Goal: Transaction & Acquisition: Purchase product/service

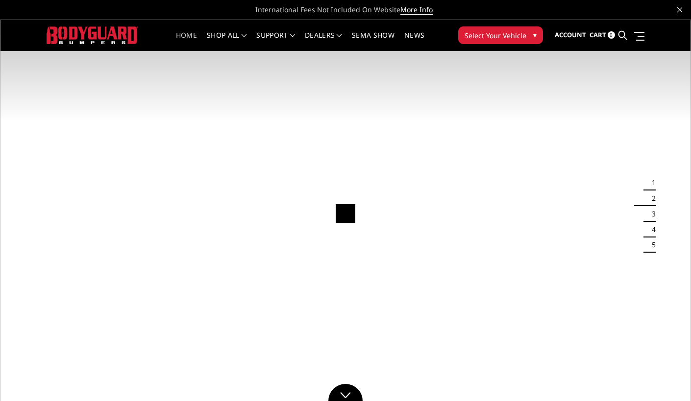
click at [486, 36] on span "Select Your Vehicle" at bounding box center [496, 35] width 62 height 10
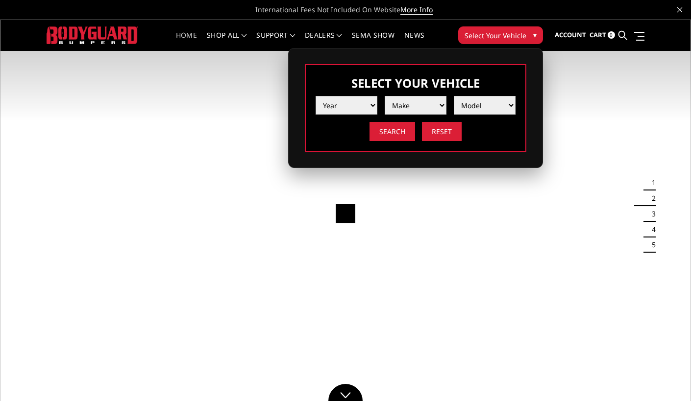
click at [362, 101] on select "Year [DATE] 2024 2023 2022 2021 2020 2019 2018 2017 2016 2015 2014 2013 2012 20…" at bounding box center [347, 105] width 62 height 19
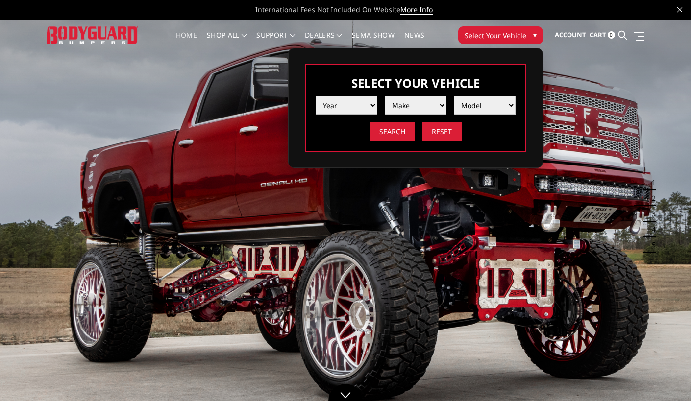
select select "yr_2024"
click at [316, 96] on select "Year [DATE] 2024 2023 2022 2021 2020 2019 2018 2017 2016 2015 2014 2013 2012 20…" at bounding box center [347, 105] width 62 height 19
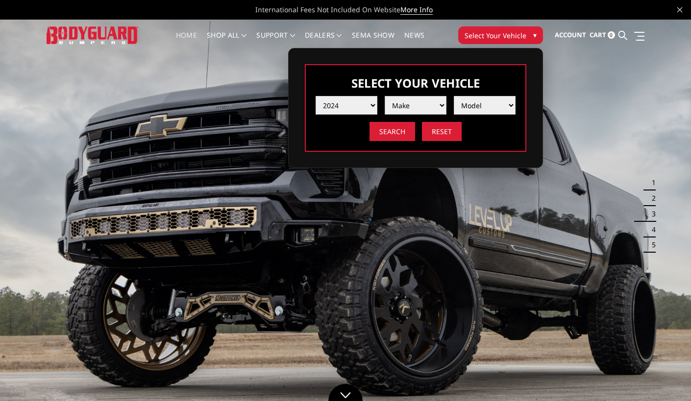
click at [400, 107] on select "Make Chevrolet Ford GMC Ram Toyota" at bounding box center [416, 105] width 62 height 19
select select "mk_ford"
click at [385, 96] on select "Make Chevrolet Ford GMC Ram Toyota" at bounding box center [416, 105] width 62 height 19
click at [491, 94] on li "Model F150 F150 Raptor F250 / F350 F450 F550" at bounding box center [480, 102] width 69 height 26
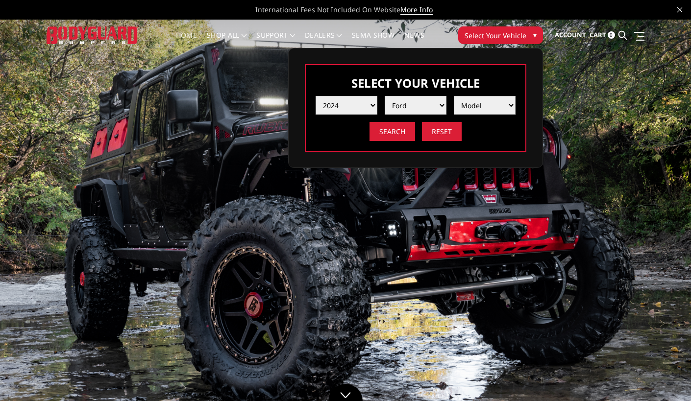
click at [492, 103] on select "Model F150 F150 Raptor F250 / F350 F450 F550" at bounding box center [485, 105] width 62 height 19
select select "md_f250-f350"
click at [454, 96] on select "Model F150 F150 Raptor F250 / F350 F450 F550" at bounding box center [485, 105] width 62 height 19
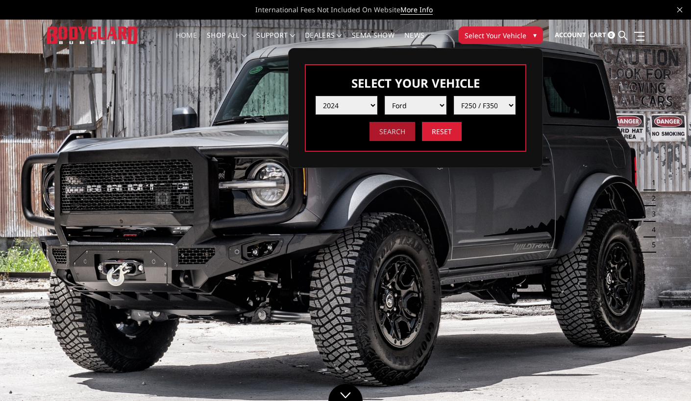
click at [400, 137] on input "Search" at bounding box center [393, 131] width 46 height 19
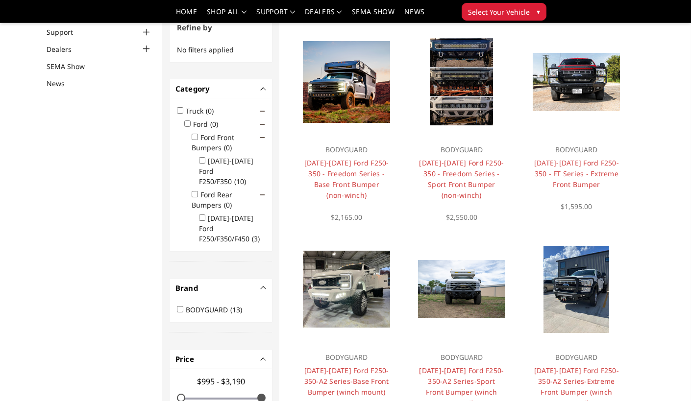
scroll to position [87, 0]
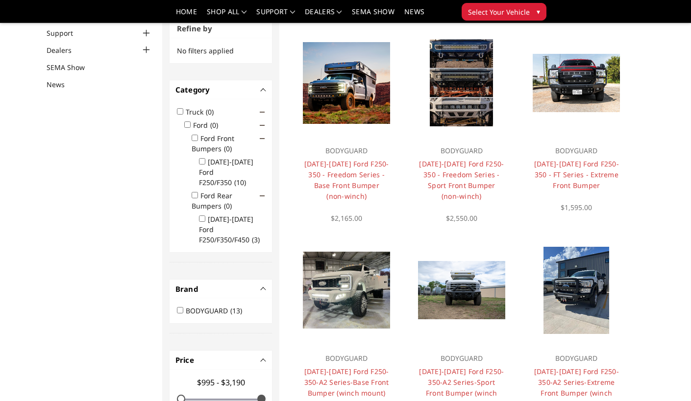
click at [201, 162] on input "[DATE]-[DATE] Ford F250/F350 (10)" at bounding box center [202, 161] width 6 height 6
checkbox input "true"
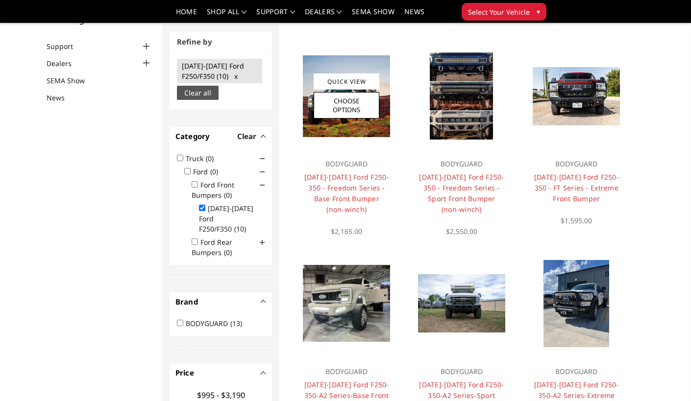
scroll to position [74, 0]
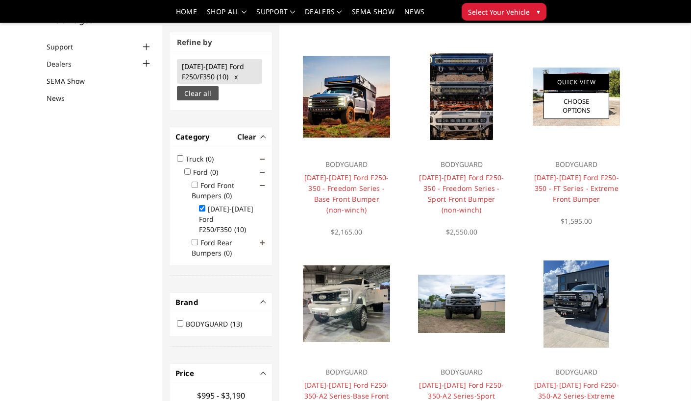
click at [572, 83] on link "Quick View" at bounding box center [577, 82] width 66 height 16
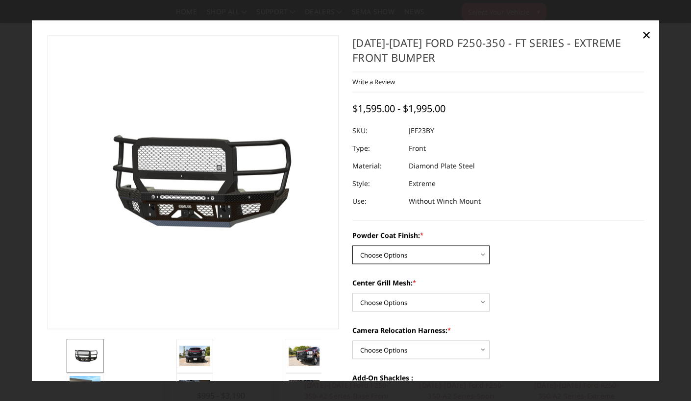
click at [478, 253] on select "Choose Options Bare Metal Gloss Black Powder Coat Textured Black Powder Coat" at bounding box center [420, 255] width 137 height 19
click at [352, 246] on select "Choose Options Bare Metal Gloss Black Powder Coat Textured Black Powder Coat" at bounding box center [420, 255] width 137 height 19
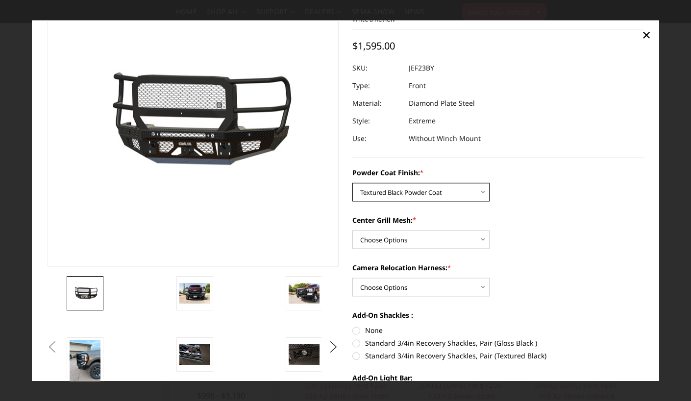
scroll to position [97, 0]
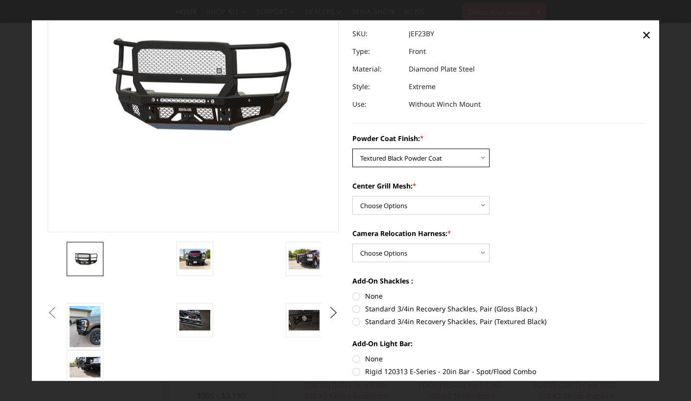
click at [453, 156] on select "Choose Options Bare Metal Gloss Black Powder Coat Textured Black Powder Coat" at bounding box center [420, 158] width 137 height 19
select select "3264"
click at [352, 149] on select "Choose Options Bare Metal Gloss Black Powder Coat Textured Black Powder Coat" at bounding box center [420, 158] width 137 height 19
click at [393, 207] on select "Choose Options WITH Expanded Metal in Center Grill WITHOUT Expanded Metal in Ce…" at bounding box center [420, 205] width 137 height 19
select select "3267"
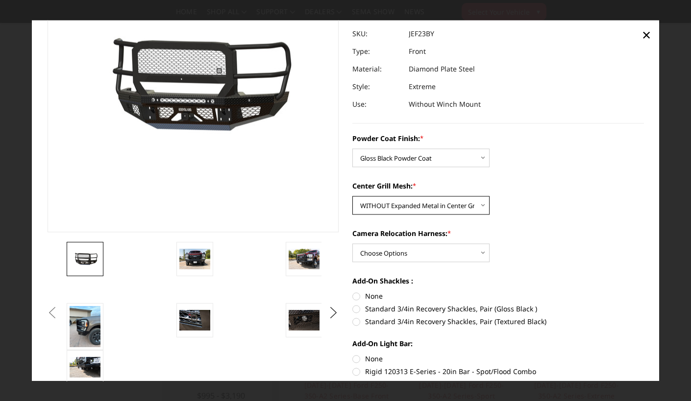
click at [352, 196] on select "Choose Options WITH Expanded Metal in Center Grill WITHOUT Expanded Metal in Ce…" at bounding box center [420, 205] width 137 height 19
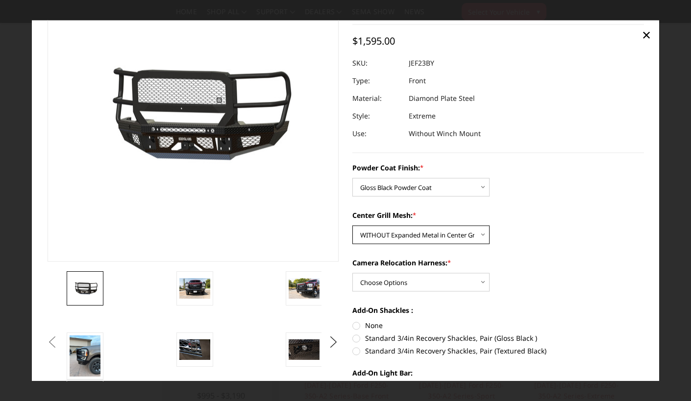
scroll to position [72, 0]
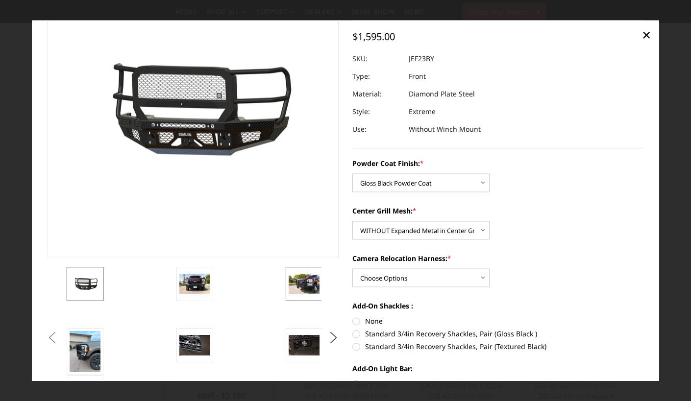
click at [306, 284] on img at bounding box center [304, 284] width 31 height 21
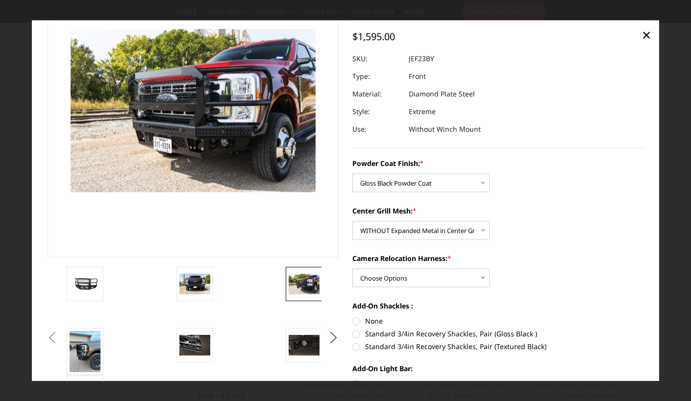
scroll to position [48, 0]
